Goal: Task Accomplishment & Management: Manage account settings

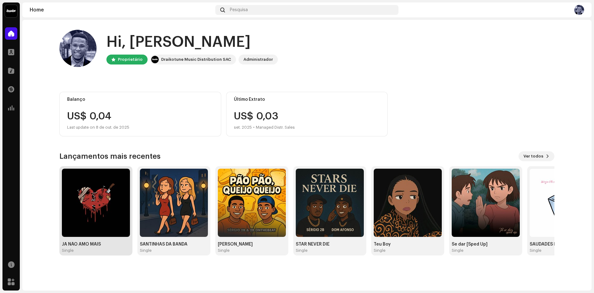
click at [102, 207] on img at bounding box center [96, 202] width 68 height 68
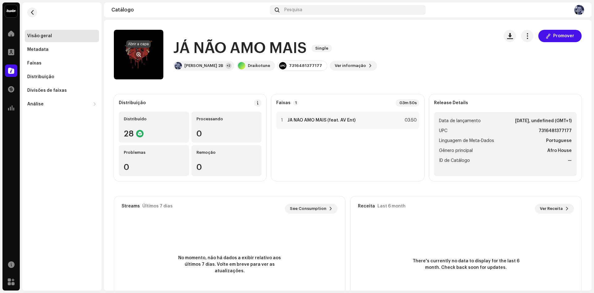
click at [139, 55] on span "button" at bounding box center [139, 54] width 5 height 5
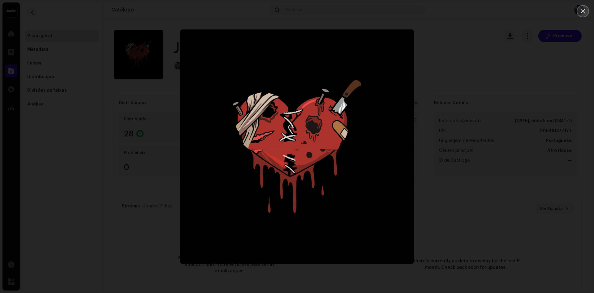
click at [586, 10] on button "Close" at bounding box center [583, 11] width 12 height 12
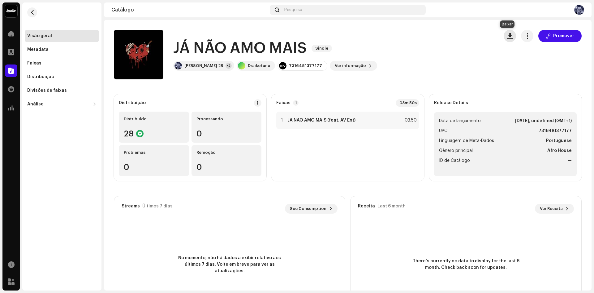
click at [507, 34] on span "button" at bounding box center [510, 35] width 6 height 5
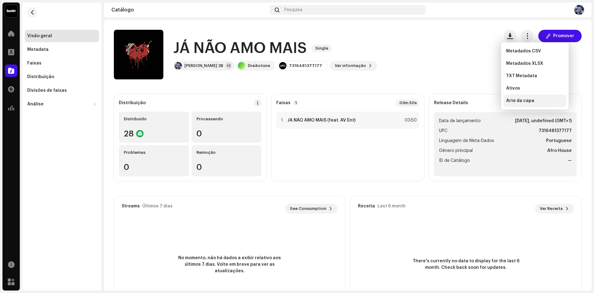
click at [523, 102] on span "Arte da capa" at bounding box center [520, 100] width 28 height 5
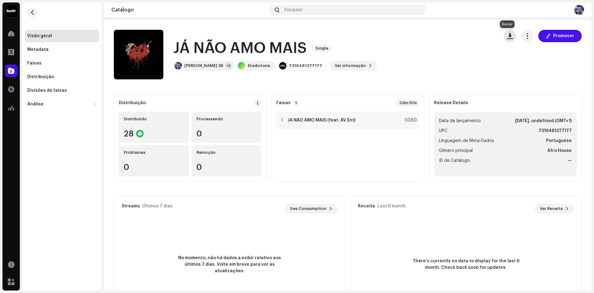
click at [508, 37] on span "button" at bounding box center [510, 35] width 6 height 5
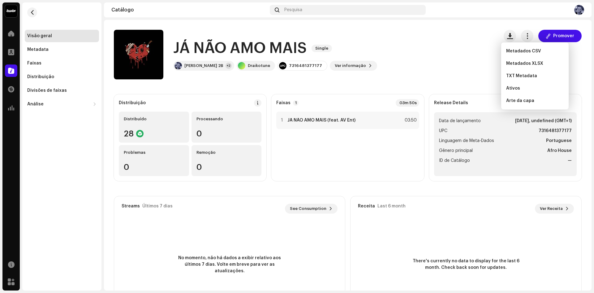
click at [462, 39] on div "JÁ NÃO AMO MAIS Single [PERSON_NAME] 2B +2 Draikotune 7316481377177 Ver informa…" at bounding box center [304, 55] width 380 height 50
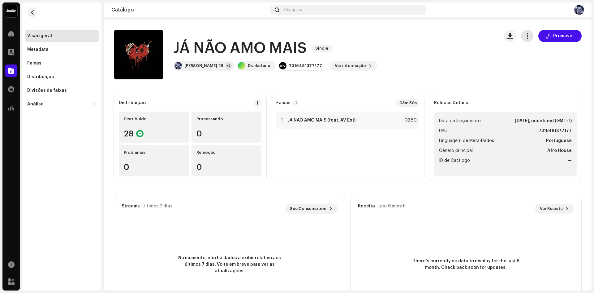
click at [527, 34] on span "button" at bounding box center [528, 35] width 6 height 5
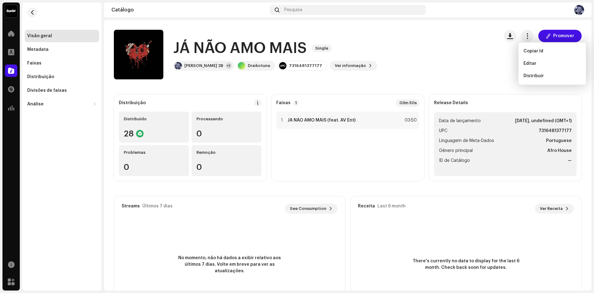
click at [386, 47] on div "JÁ NÃO AMO MAIS Single [PERSON_NAME] 2B +2 Draikotune 7316481377177 Ver informa…" at bounding box center [304, 55] width 380 height 50
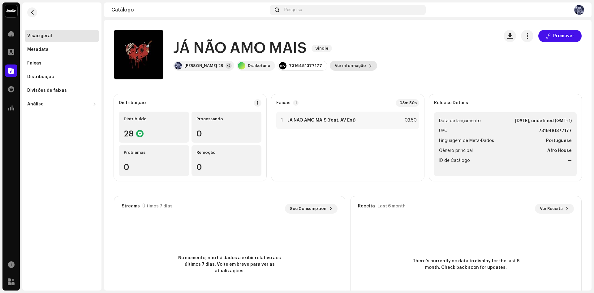
click at [335, 66] on span "Ver informação" at bounding box center [350, 65] width 31 height 12
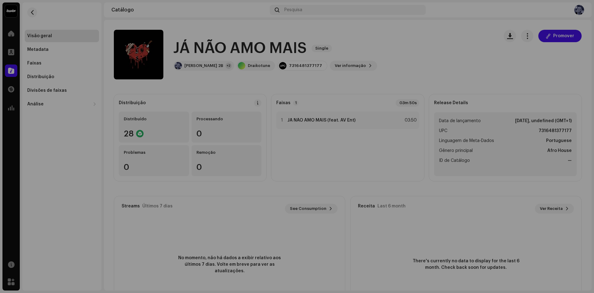
click at [454, 38] on div "JÁ NÃO AMO MAIS 3044104 Metadata Distribuição Linguagem de Meta-Dados Portugues…" at bounding box center [297, 146] width 594 height 293
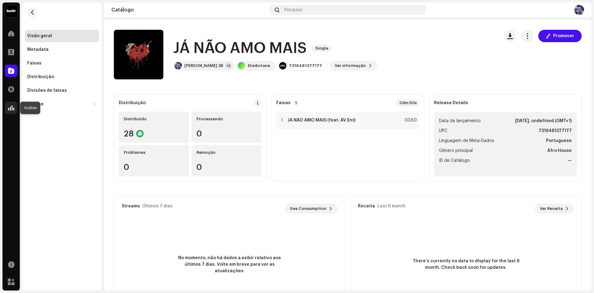
click at [14, 106] on div at bounding box center [11, 108] width 12 height 12
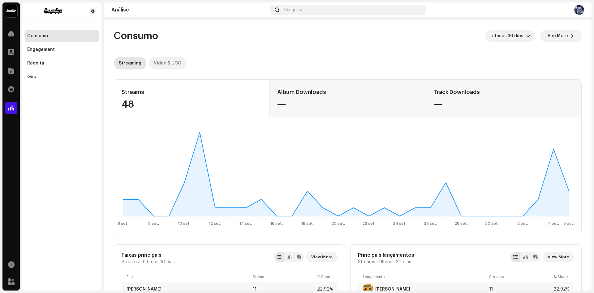
click at [168, 66] on div "Video & UGC" at bounding box center [168, 63] width 28 height 12
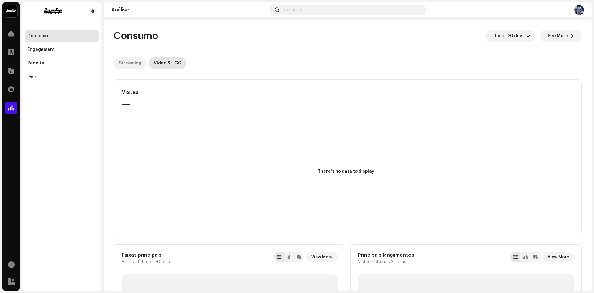
click at [129, 64] on div "Streaming" at bounding box center [130, 63] width 23 height 12
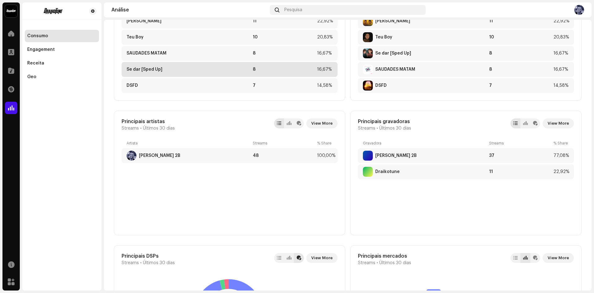
scroll to position [279, 0]
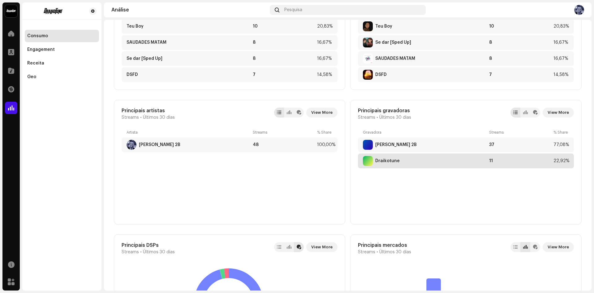
click at [400, 160] on div "Draikotune" at bounding box center [425, 161] width 124 height 10
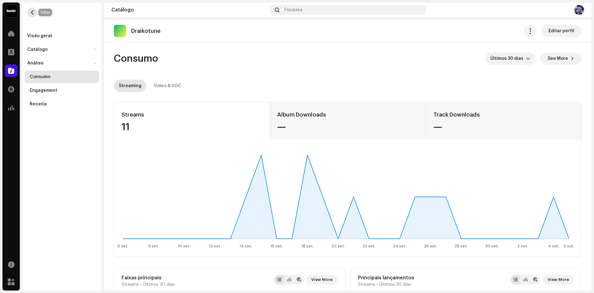
click at [34, 13] on span "button" at bounding box center [32, 12] width 5 height 5
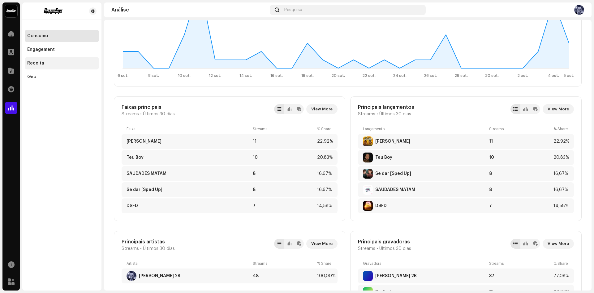
scroll to position [141, 0]
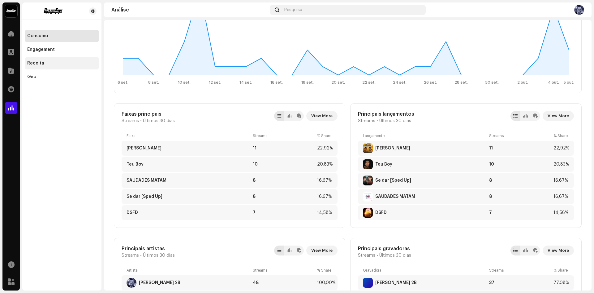
click at [48, 64] on div "Receita" at bounding box center [61, 63] width 69 height 5
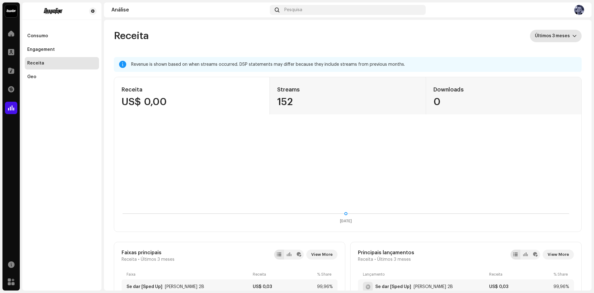
click at [565, 37] on span "Últimos 3 meses" at bounding box center [553, 36] width 37 height 12
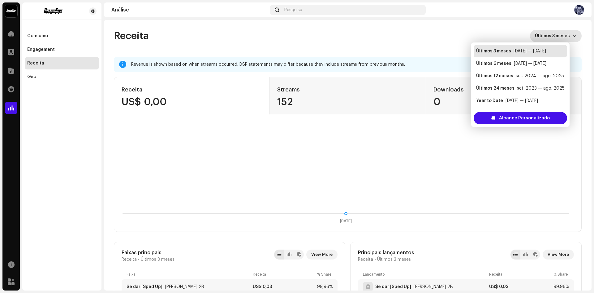
click at [565, 37] on span "Últimos 3 meses" at bounding box center [553, 36] width 37 height 12
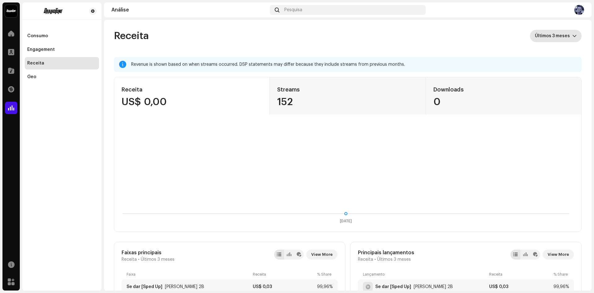
click at [562, 38] on span "Últimos 3 meses" at bounding box center [553, 36] width 37 height 12
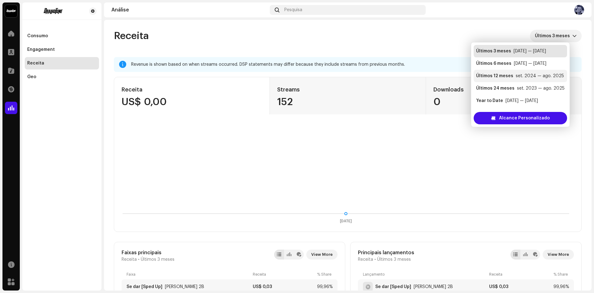
click at [518, 76] on div "set. 2024 — ago. 2025" at bounding box center [540, 76] width 48 height 6
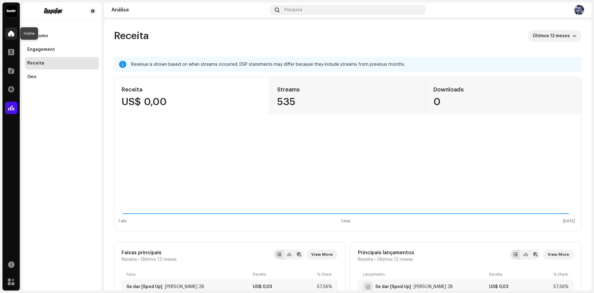
click at [15, 34] on div at bounding box center [11, 33] width 12 height 12
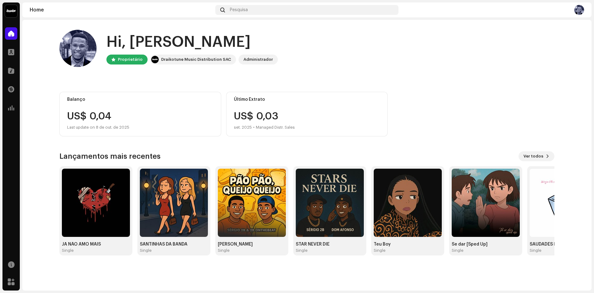
click at [582, 11] on img at bounding box center [580, 10] width 10 height 10
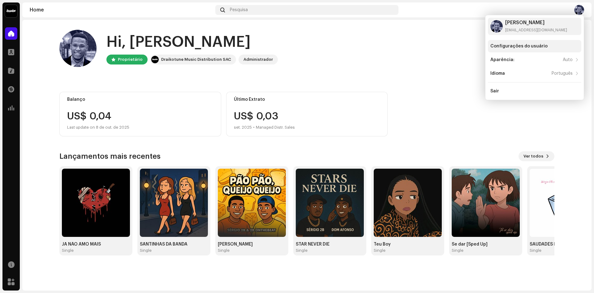
click at [530, 46] on div "Configurações do usuário" at bounding box center [519, 46] width 57 height 5
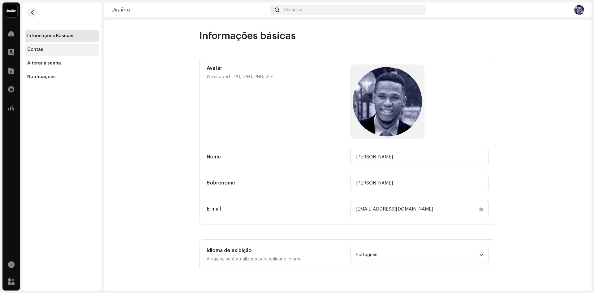
click at [36, 48] on div "Contas" at bounding box center [35, 49] width 16 height 5
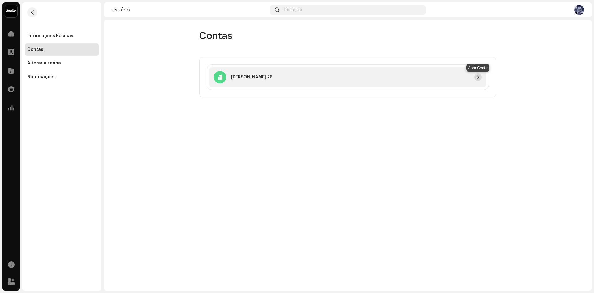
click at [479, 76] on span "button" at bounding box center [478, 77] width 4 height 5
click at [33, 11] on span "button" at bounding box center [32, 12] width 5 height 5
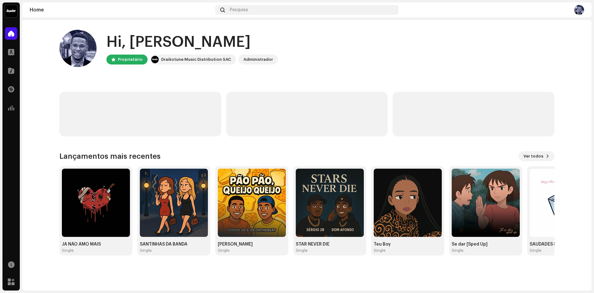
click at [581, 10] on img at bounding box center [580, 10] width 10 height 10
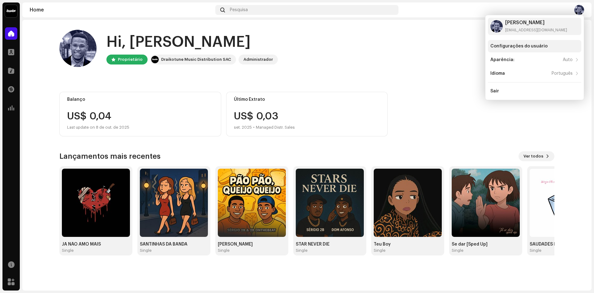
click at [521, 44] on div "Configurações do usuário" at bounding box center [519, 46] width 57 height 5
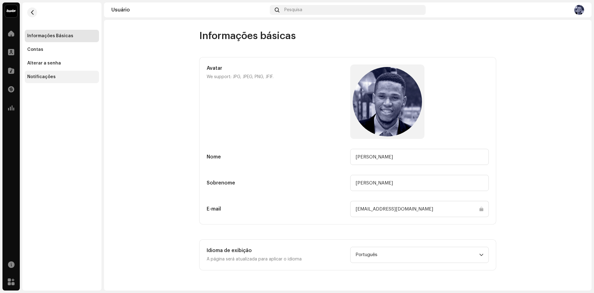
click at [42, 79] on div "Notificações" at bounding box center [41, 76] width 28 height 5
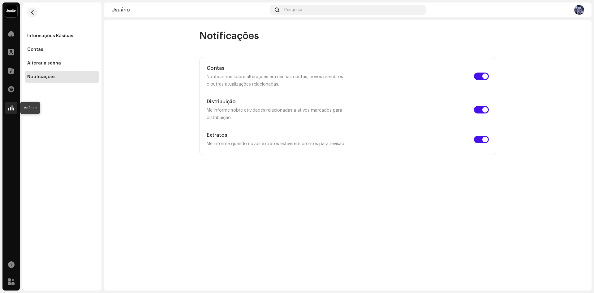
click at [11, 107] on span at bounding box center [11, 107] width 6 height 5
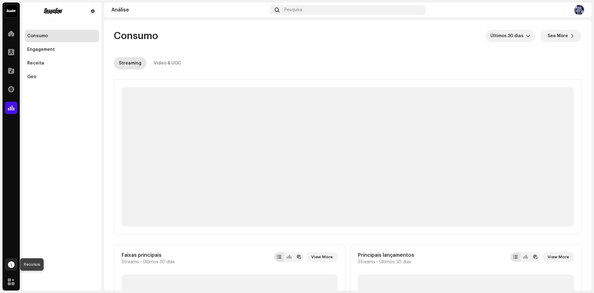
click at [11, 262] on span at bounding box center [11, 264] width 7 height 5
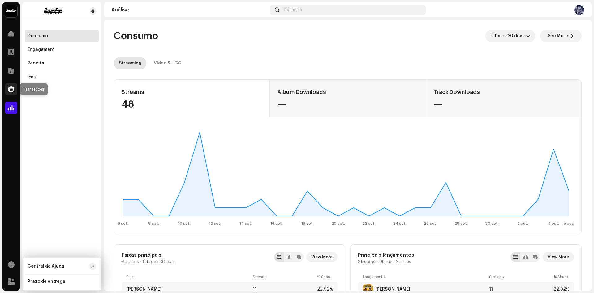
click at [10, 91] on span at bounding box center [11, 89] width 6 height 5
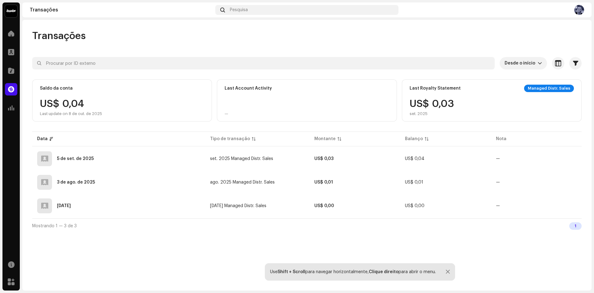
click at [581, 11] on img at bounding box center [580, 10] width 10 height 10
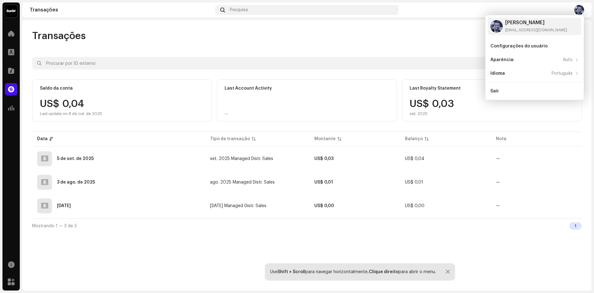
click at [404, 36] on div "Transações" at bounding box center [307, 36] width 550 height 12
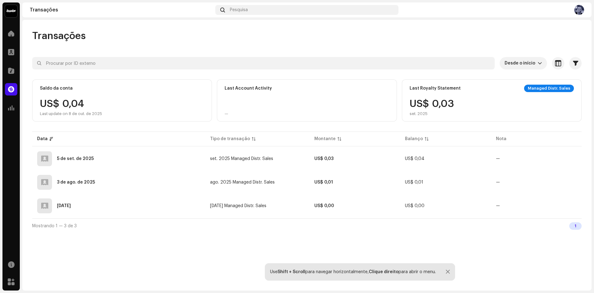
click at [546, 89] on div "Managed Distr. Sales" at bounding box center [549, 88] width 50 height 7
click at [555, 86] on div "Managed Distr. Sales" at bounding box center [549, 88] width 50 height 7
click at [571, 157] on span "button" at bounding box center [572, 158] width 5 height 5
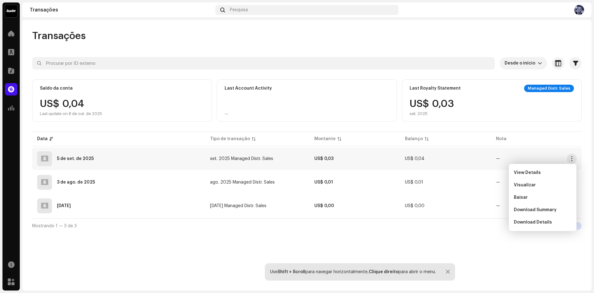
click at [423, 237] on div "Transações Desde o início Selecionado 0 Selecionar todos Opções Filtros Tipos E…" at bounding box center [307, 155] width 570 height 270
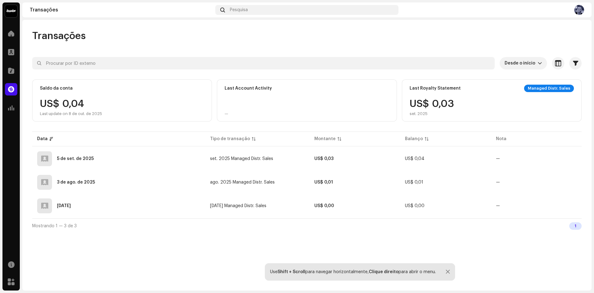
click at [11, 10] on img at bounding box center [11, 11] width 12 height 12
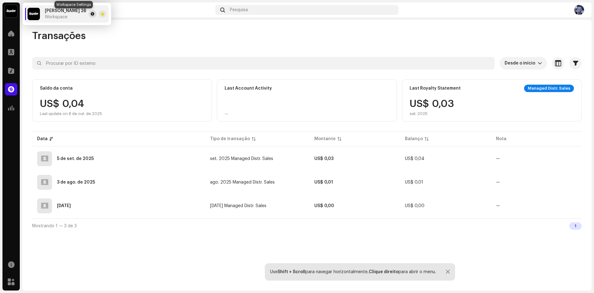
click at [91, 14] on span at bounding box center [93, 13] width 4 height 5
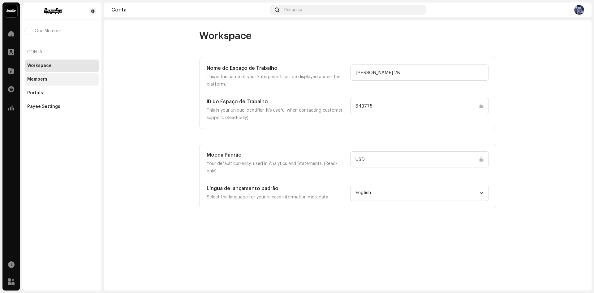
click at [45, 79] on div "Members" at bounding box center [37, 79] width 20 height 5
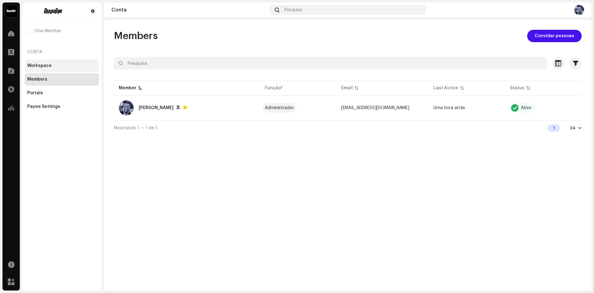
click at [50, 64] on div "Workspace" at bounding box center [39, 65] width 24 height 5
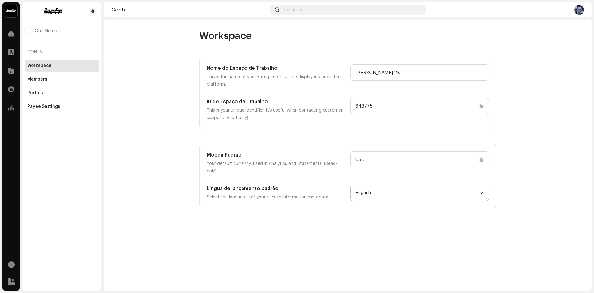
click at [460, 186] on span "English" at bounding box center [418, 192] width 124 height 15
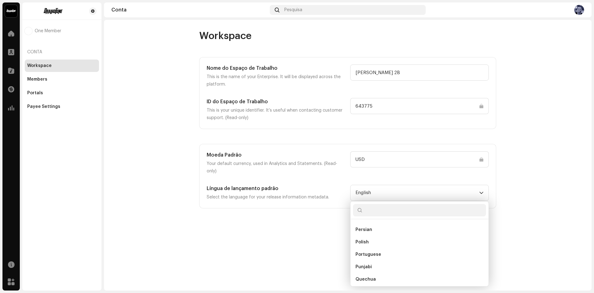
scroll to position [1656, 0]
click at [378, 265] on span "Portuguese" at bounding box center [369, 268] width 26 height 6
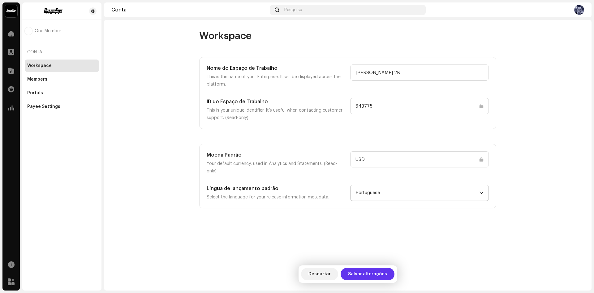
click at [365, 275] on span "Salvar alterações" at bounding box center [367, 273] width 39 height 12
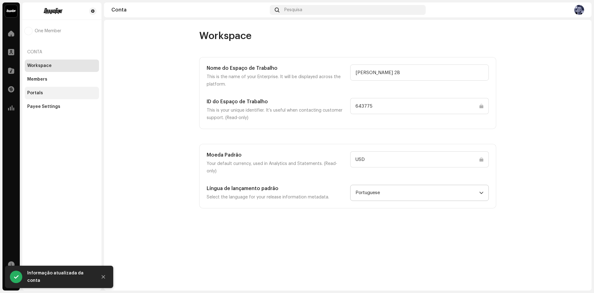
click at [54, 94] on div "Portals" at bounding box center [61, 92] width 69 height 5
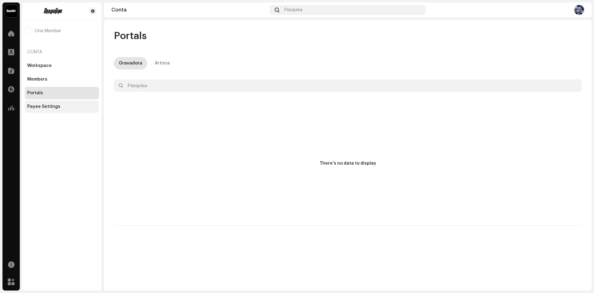
click at [58, 106] on div "Payee Settings" at bounding box center [61, 106] width 69 height 5
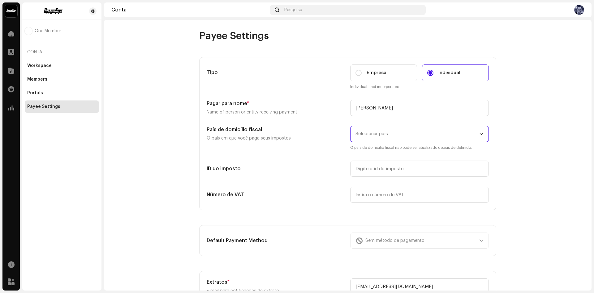
click at [396, 135] on span "Selecionar país" at bounding box center [418, 133] width 124 height 15
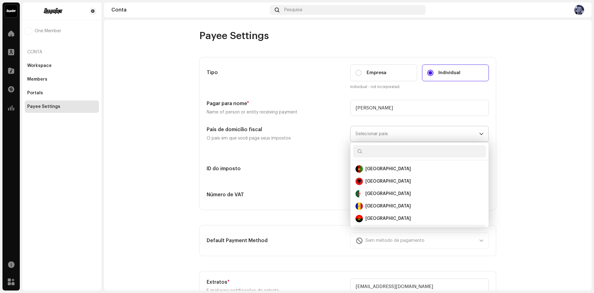
scroll to position [10, 0]
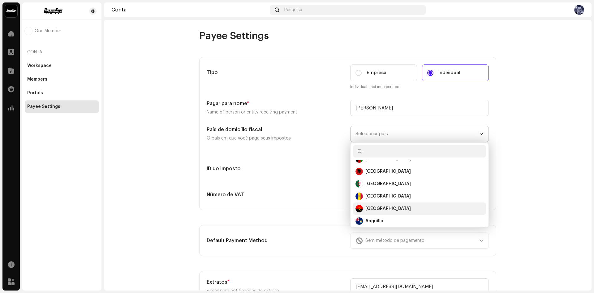
click at [376, 205] on div "[GEOGRAPHIC_DATA]" at bounding box center [420, 208] width 128 height 7
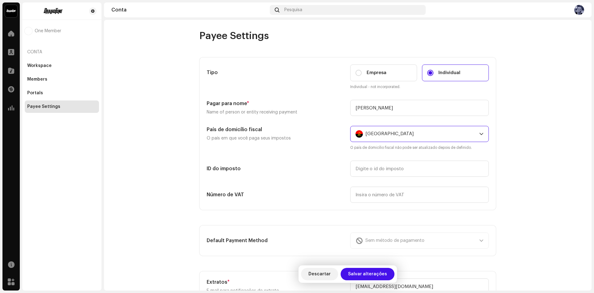
click at [480, 134] on icon "dropdown trigger" at bounding box center [482, 134] width 4 height 4
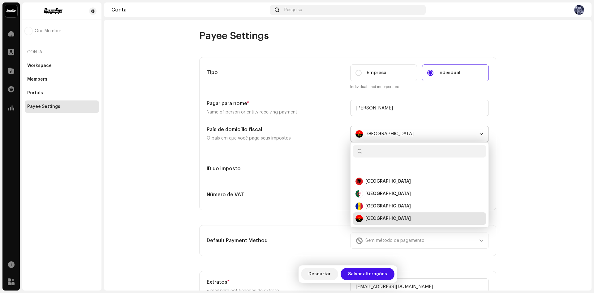
scroll to position [52, 0]
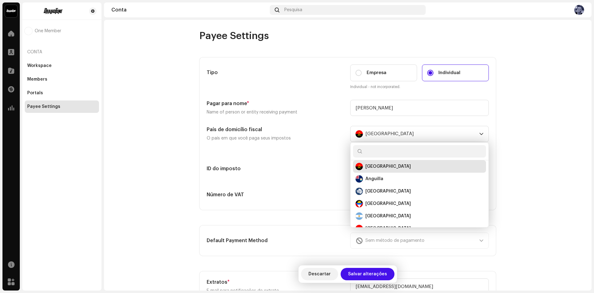
click at [519, 125] on account-payee-settings "Payee Settings Tipo Empresa Individual Individual - not incorporated. Pagar par…" at bounding box center [348, 263] width 488 height 467
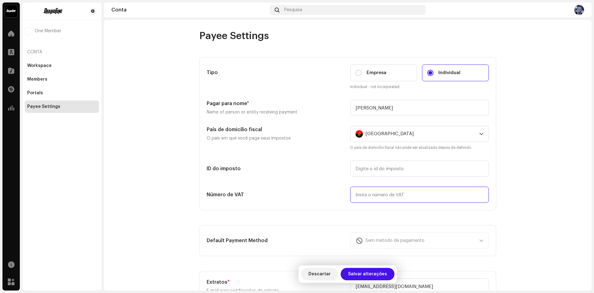
click at [393, 194] on input "text" at bounding box center [419, 194] width 139 height 16
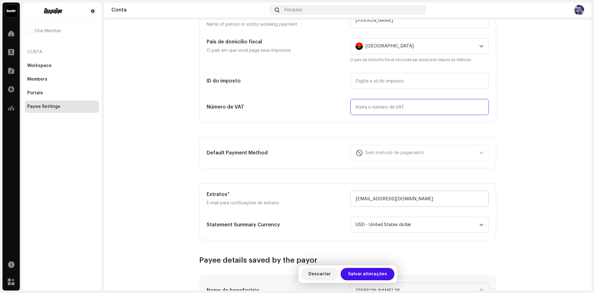
scroll to position [93, 0]
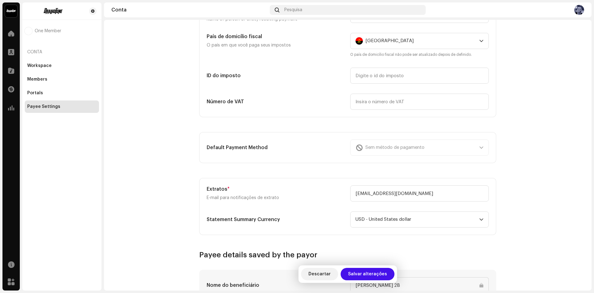
click at [401, 150] on div "Sem método de pagamento" at bounding box center [419, 147] width 139 height 16
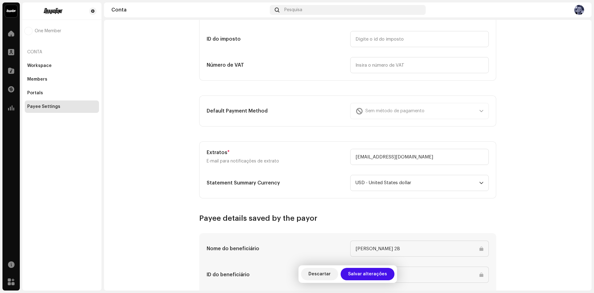
scroll to position [129, 0]
click at [387, 112] on div "Sem método de pagamento" at bounding box center [419, 111] width 139 height 16
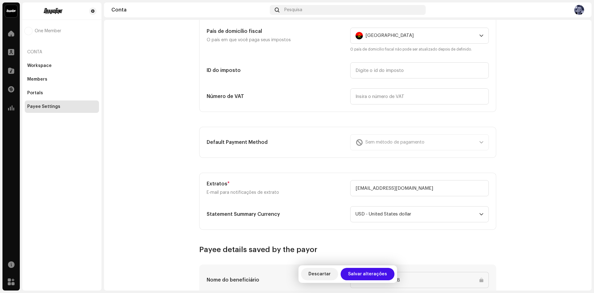
scroll to position [67, 0]
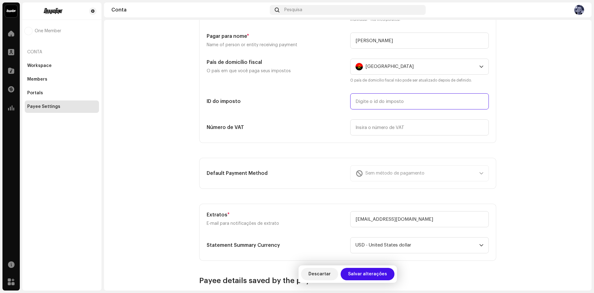
click at [389, 102] on input "text" at bounding box center [419, 101] width 139 height 16
click at [429, 67] on div "[GEOGRAPHIC_DATA]" at bounding box center [416, 66] width 121 height 15
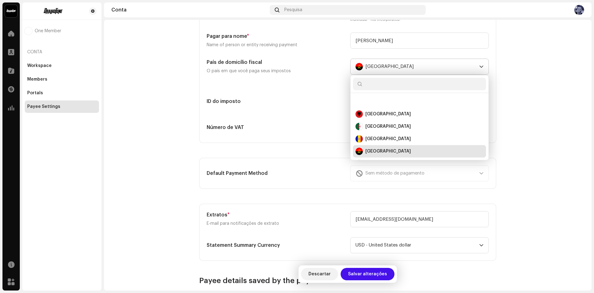
scroll to position [52, 0]
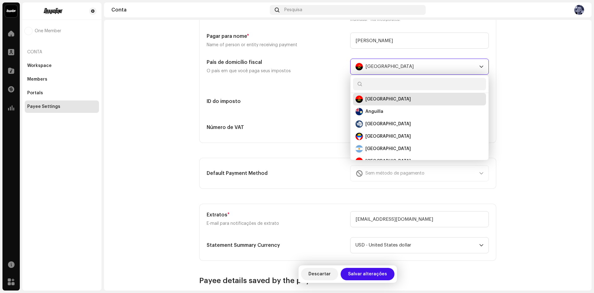
click at [429, 67] on div "[GEOGRAPHIC_DATA]" at bounding box center [416, 66] width 121 height 15
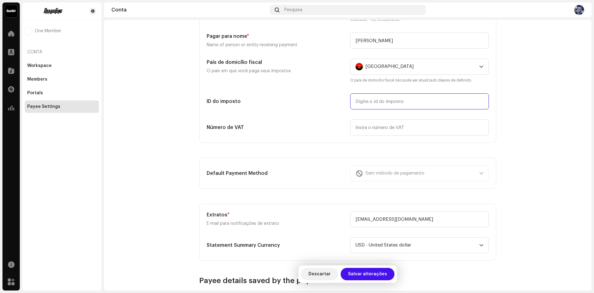
click at [380, 101] on input "text" at bounding box center [419, 101] width 139 height 16
drag, startPoint x: 205, startPoint y: 100, endPoint x: 237, endPoint y: 100, distance: 31.9
click at [237, 100] on h5 "ID do imposto" at bounding box center [276, 101] width 139 height 7
click at [238, 102] on h5 "ID do imposto" at bounding box center [276, 101] width 139 height 7
click at [383, 100] on input "text" at bounding box center [419, 101] width 139 height 16
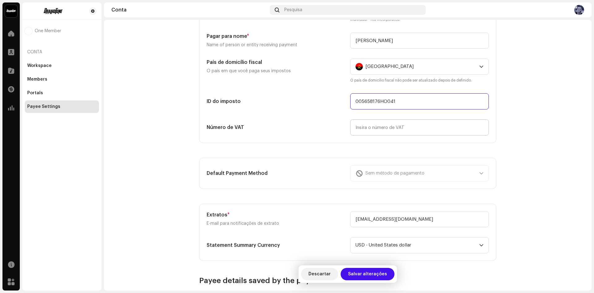
type input "005658176HO041"
click at [379, 128] on input "text" at bounding box center [419, 127] width 139 height 16
type input "14%"
click at [474, 174] on div "Sem método de pagamento" at bounding box center [419, 173] width 139 height 16
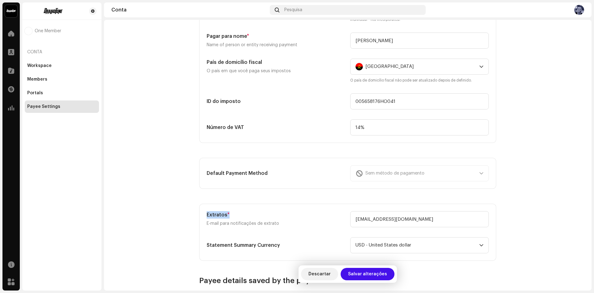
click at [474, 174] on div "Sem método de pagamento" at bounding box center [419, 173] width 139 height 16
click at [301, 155] on section "Tipo Empresa Individual Individual - not incorporated. Pagar para nome * Name o…" at bounding box center [347, 125] width 297 height 271
click at [298, 171] on h5 "Default Payment Method" at bounding box center [276, 172] width 139 height 7
click at [483, 174] on div "Sem método de pagamento" at bounding box center [419, 173] width 139 height 16
click at [477, 248] on span "USD - United States dollar" at bounding box center [418, 244] width 124 height 15
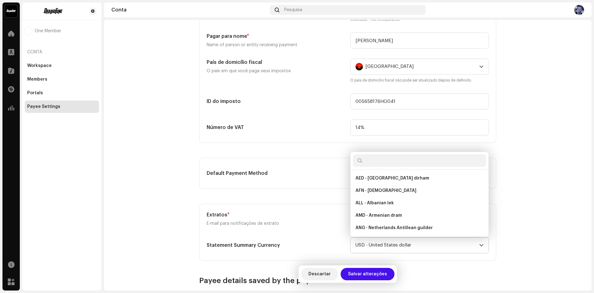
scroll to position [1335, 0]
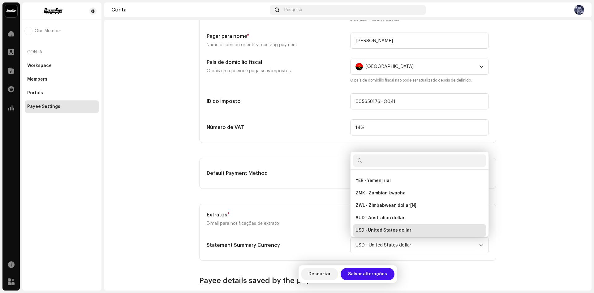
click at [524, 205] on account-payee-settings "Payee Settings Tipo Empresa Individual Individual - not incorporated. Pagar par…" at bounding box center [348, 196] width 488 height 467
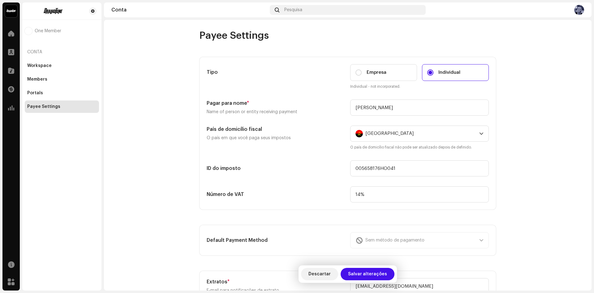
scroll to position [0, 0]
click at [321, 273] on span "Descartar" at bounding box center [320, 273] width 22 height 12
type input "[PERSON_NAME]"
type input "[EMAIL_ADDRESS][DOMAIN_NAME]"
type input "[PERSON_NAME] 2B"
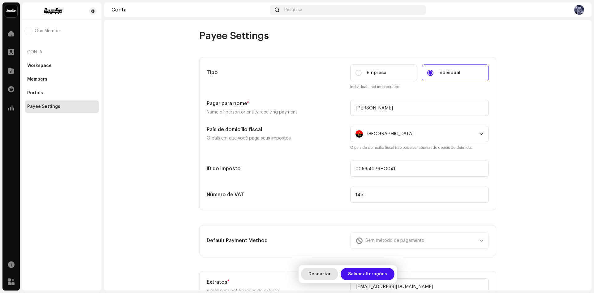
type input "706318"
type input "USD"
type input "35"
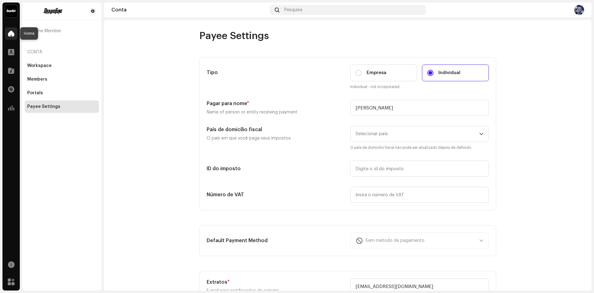
click at [10, 34] on span at bounding box center [11, 33] width 6 height 5
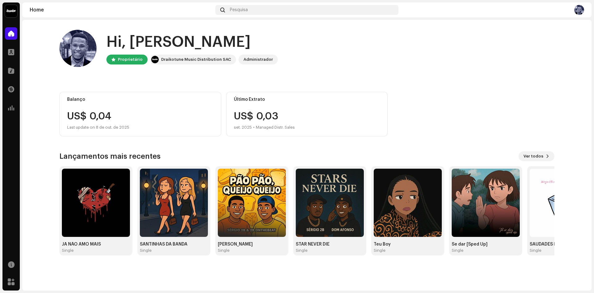
click at [578, 11] on img at bounding box center [580, 10] width 10 height 10
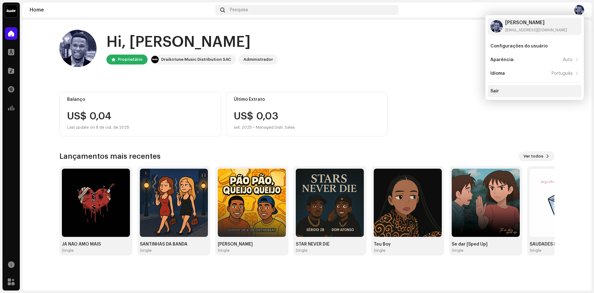
click at [522, 91] on div "Sair" at bounding box center [535, 91] width 89 height 5
